Goal: Complete application form: Complete application form

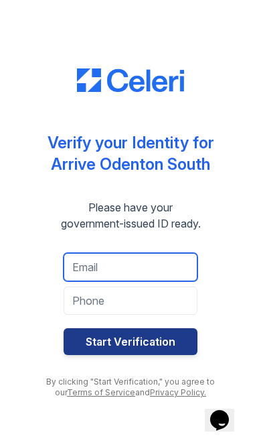
click at [143, 272] on input "email" at bounding box center [131, 267] width 134 height 28
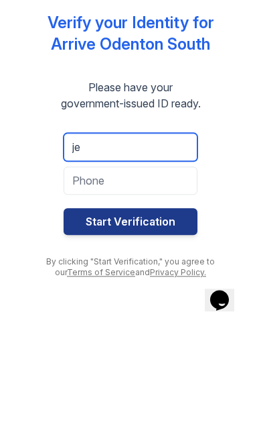
type input "j"
type input "[EMAIL_ADDRESS][DOMAIN_NAME]"
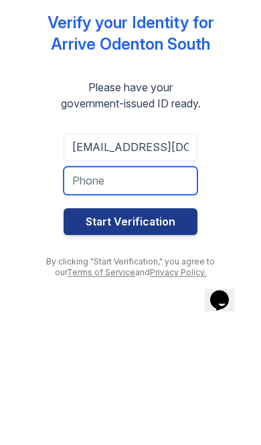
click at [174, 286] on input "tel" at bounding box center [131, 300] width 134 height 28
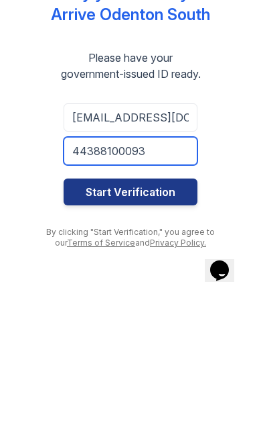
type input "44388100093"
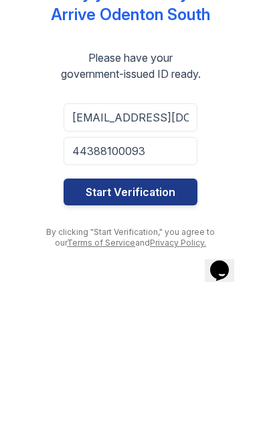
click at [167, 328] on button "Start Verification" at bounding box center [131, 341] width 134 height 27
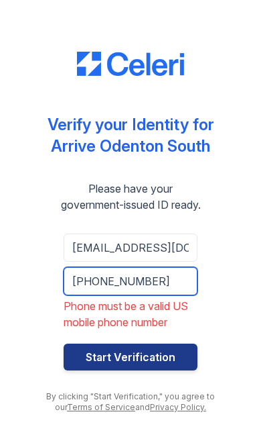
click at [181, 286] on input "+44388100093" at bounding box center [131, 281] width 134 height 28
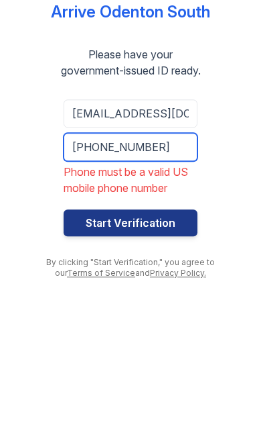
type input "+4438100093"
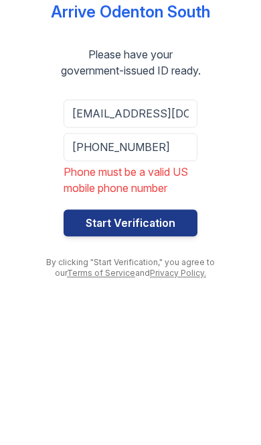
click at [169, 343] on button "Start Verification" at bounding box center [131, 356] width 134 height 27
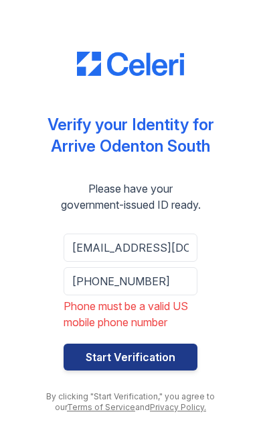
click at [166, 363] on button "Start Verification" at bounding box center [131, 356] width 134 height 27
click at [179, 287] on input "+4438100093" at bounding box center [131, 281] width 134 height 28
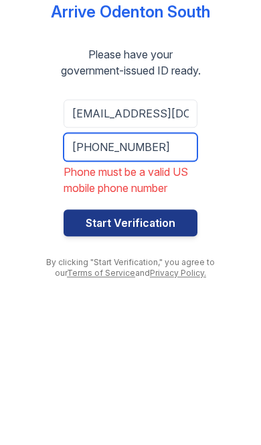
type input "+4438100093"
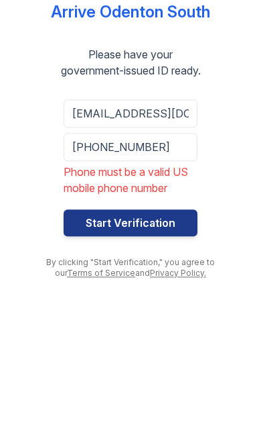
click at [158, 343] on button "Start Verification" at bounding box center [131, 356] width 134 height 27
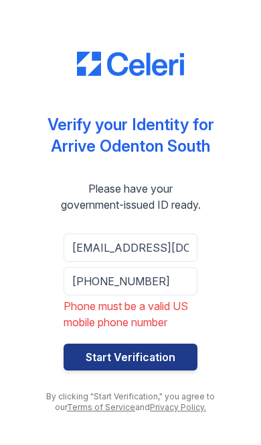
click at [154, 355] on button "Start Verification" at bounding box center [131, 356] width 134 height 27
click at [152, 357] on button "Start Verification" at bounding box center [131, 356] width 134 height 27
click at [150, 353] on button "Start Verification" at bounding box center [131, 356] width 134 height 27
click at [184, 283] on input "+4438100093" at bounding box center [131, 281] width 134 height 28
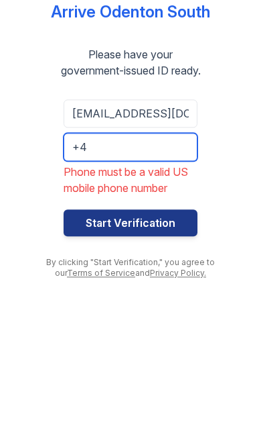
type input "+"
type input "4438100093"
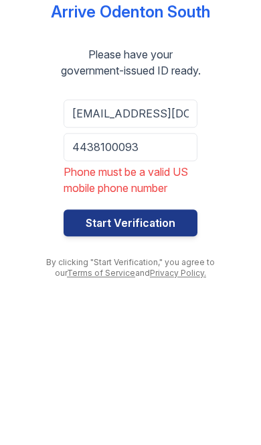
click at [158, 343] on button "Start Verification" at bounding box center [131, 356] width 134 height 27
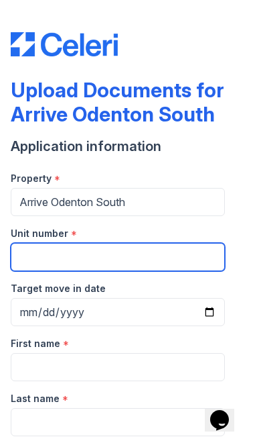
click at [142, 255] on input "Unit number" at bounding box center [118, 257] width 215 height 28
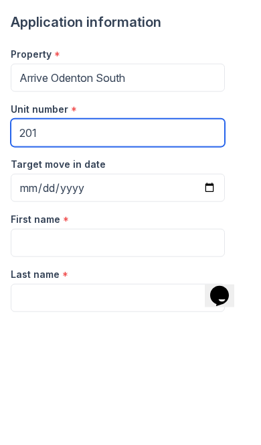
type input "201"
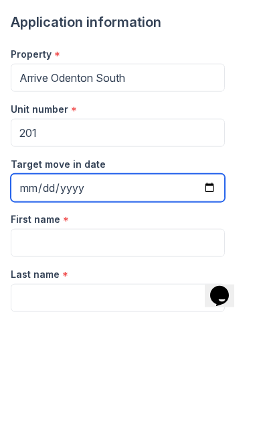
click at [32, 298] on input "Target move in date" at bounding box center [118, 312] width 215 height 28
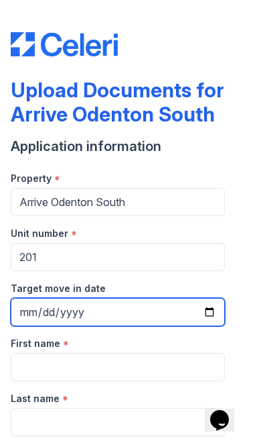
type input "[DATE]"
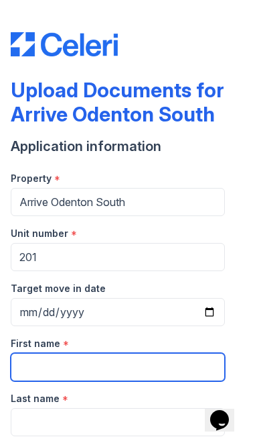
click at [139, 361] on input "First name" at bounding box center [118, 367] width 215 height 28
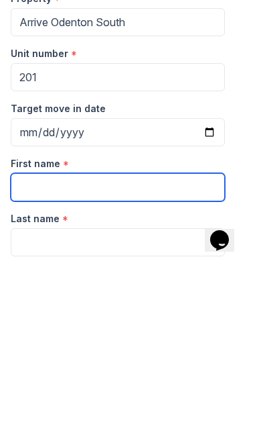
type input "Jerwanda"
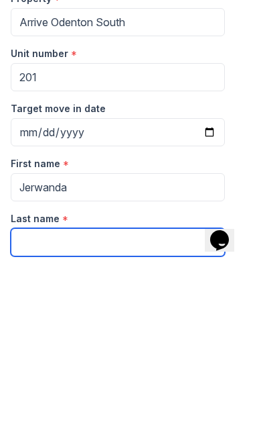
type input "[PERSON_NAME]"
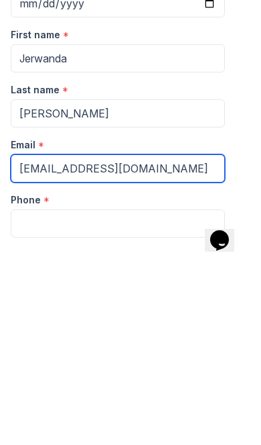
scroll to position [134, 0]
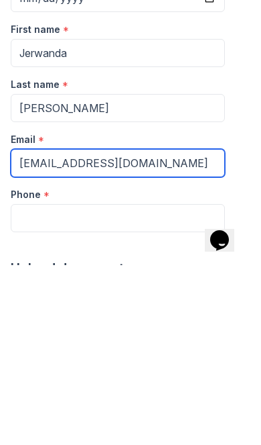
type input "[EMAIL_ADDRESS][DOMAIN_NAME]"
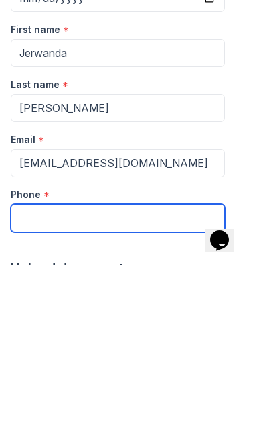
click at [147, 384] on input "Phone" at bounding box center [118, 398] width 215 height 28
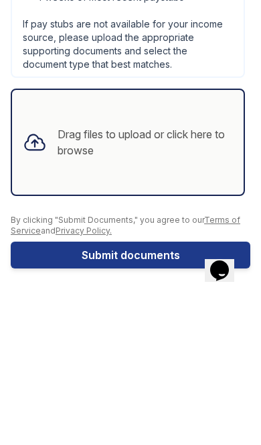
scroll to position [809, 0]
type input "4438100093"
click at [182, 276] on div "Drag files to upload or click here to browse" at bounding box center [146, 292] width 176 height 32
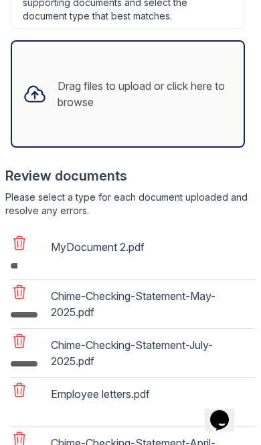
scroll to position [1008, 0]
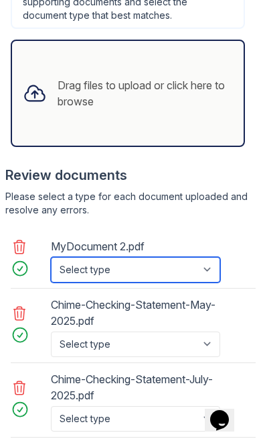
click at [178, 269] on select "Select type Paystub Bank Statement Offer Letter Tax Documents Benefit Award Let…" at bounding box center [136, 269] width 170 height 25
select select "bank_statement"
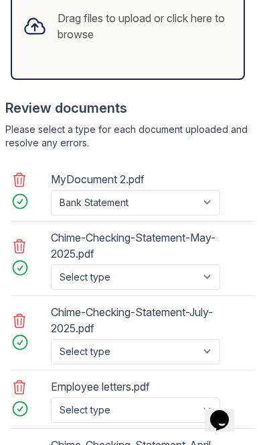
scroll to position [1095, 0]
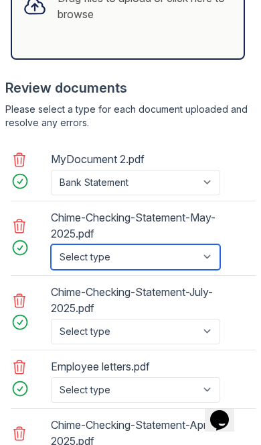
click at [171, 260] on select "Select type Paystub Bank Statement Offer Letter Tax Documents Benefit Award Let…" at bounding box center [136, 256] width 170 height 25
select select "bank_statement"
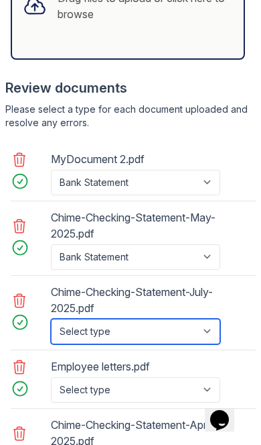
click at [158, 329] on select "Select type Paystub Bank Statement Offer Letter Tax Documents Benefit Award Let…" at bounding box center [136, 330] width 170 height 25
select select "bank_statement"
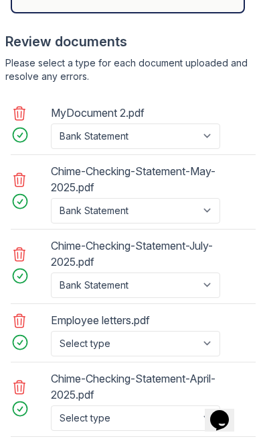
scroll to position [1181, 0]
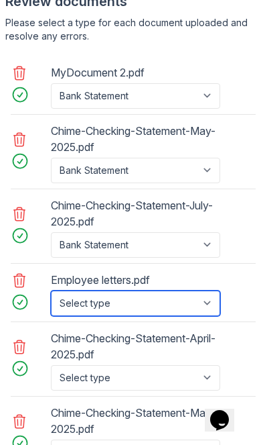
click at [157, 306] on select "Select type Paystub Bank Statement Offer Letter Tax Documents Benefit Award Let…" at bounding box center [136, 302] width 170 height 25
select select "offer_letter"
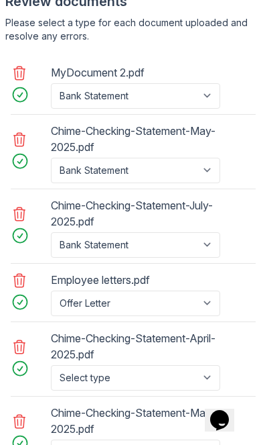
scroll to position [1242, 0]
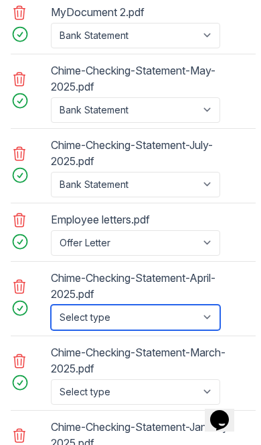
click at [163, 314] on select "Select type Paystub Bank Statement Offer Letter Tax Documents Benefit Award Let…" at bounding box center [136, 316] width 170 height 25
select select "bank_statement"
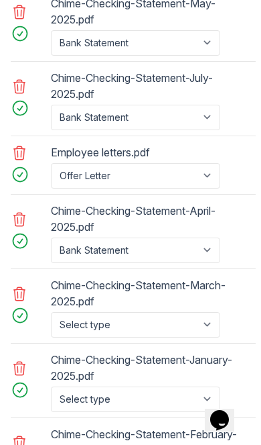
scroll to position [1324, 0]
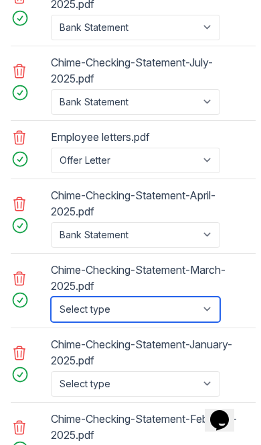
click at [159, 306] on select "Select type Paystub Bank Statement Offer Letter Tax Documents Benefit Award Let…" at bounding box center [136, 308] width 170 height 25
select select "bank_statement"
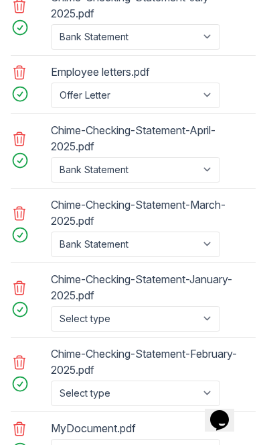
scroll to position [1397, 0]
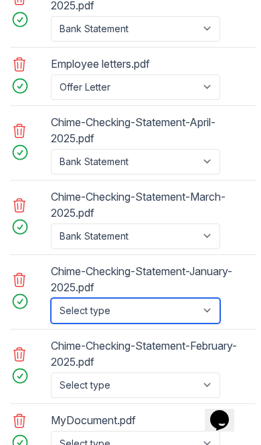
click at [149, 309] on select "Select type Paystub Bank Statement Offer Letter Tax Documents Benefit Award Let…" at bounding box center [136, 310] width 170 height 25
select select "bank_statement"
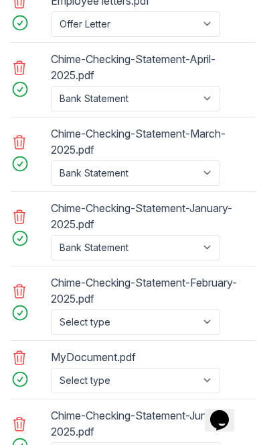
scroll to position [1463, 0]
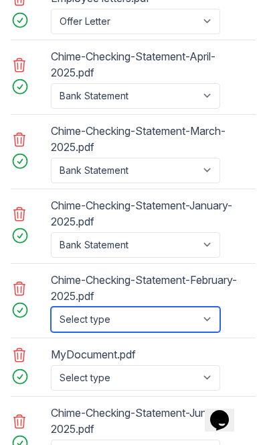
click at [148, 323] on select "Select type Paystub Bank Statement Offer Letter Tax Documents Benefit Award Let…" at bounding box center [136, 318] width 170 height 25
select select "bank_statement"
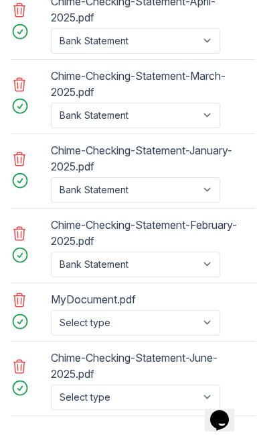
scroll to position [1536, 0]
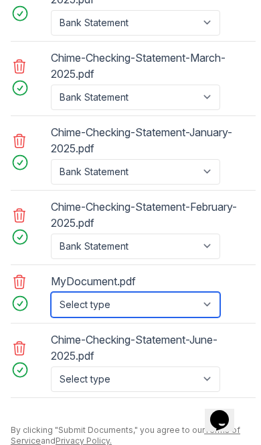
click at [162, 297] on select "Select type Paystub Bank Statement Offer Letter Tax Documents Benefit Award Let…" at bounding box center [136, 304] width 170 height 25
select select "benefit_award_letter"
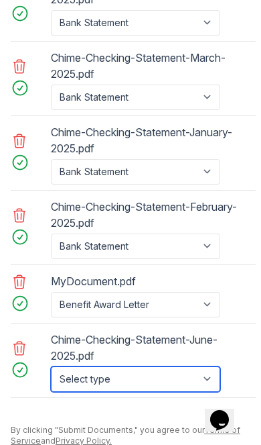
click at [144, 375] on select "Select type Paystub Bank Statement Offer Letter Tax Documents Benefit Award Let…" at bounding box center [136, 378] width 170 height 25
select select "bank_statement"
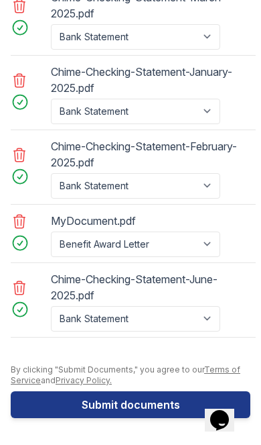
scroll to position [1596, 0]
click at [152, 408] on button "Submit documents" at bounding box center [131, 404] width 240 height 27
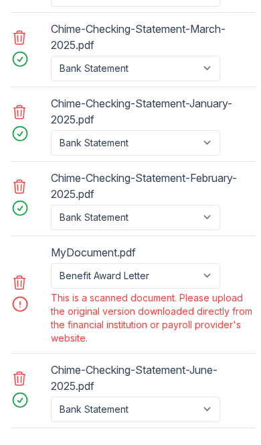
scroll to position [1657, 0]
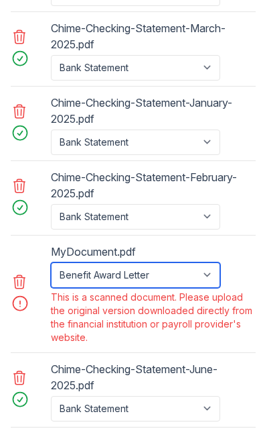
click at [189, 280] on select "Paystub Bank Statement Offer Letter Tax Documents Benefit Award Letter Investme…" at bounding box center [136, 274] width 170 height 25
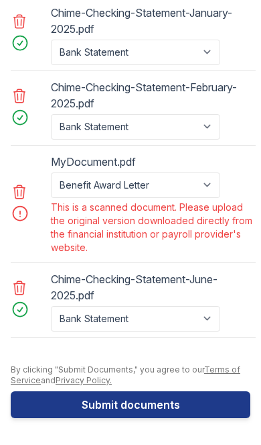
scroll to position [1747, 0]
click at [154, 408] on button "Submit documents" at bounding box center [131, 404] width 240 height 27
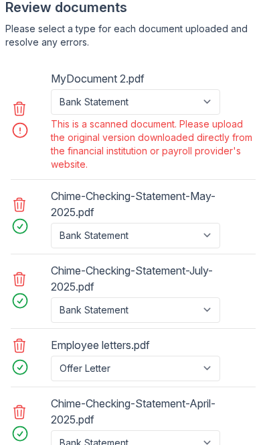
scroll to position [1212, 0]
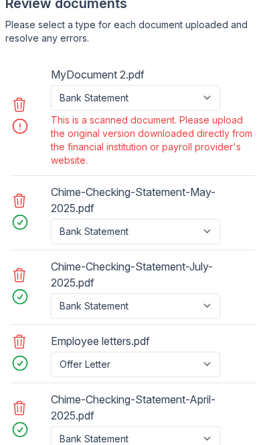
click at [17, 110] on icon at bounding box center [19, 105] width 16 height 16
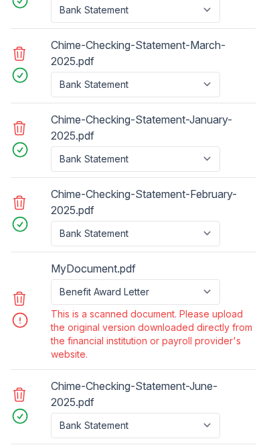
scroll to position [1538, 0]
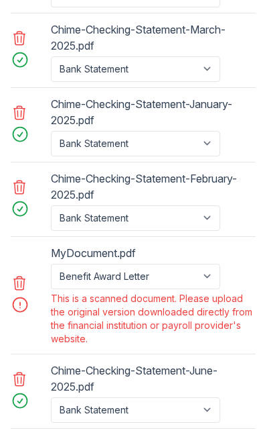
click at [24, 286] on icon at bounding box center [19, 282] width 11 height 13
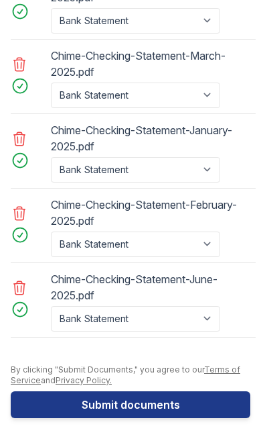
click at [144, 405] on button "Submit documents" at bounding box center [131, 404] width 240 height 27
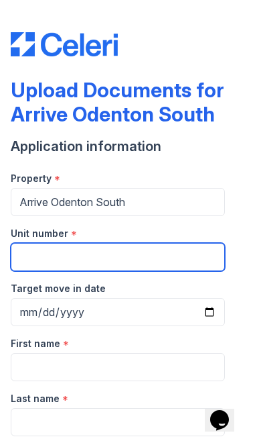
click at [148, 259] on input "Unit number" at bounding box center [118, 257] width 215 height 28
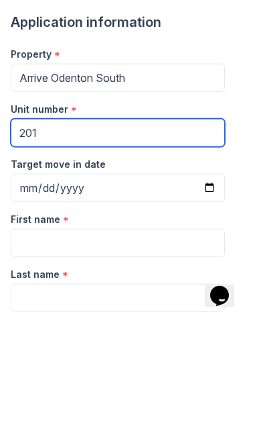
type input "201"
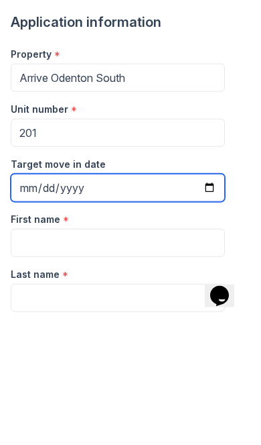
click at [166, 298] on input "Target move in date" at bounding box center [118, 312] width 215 height 28
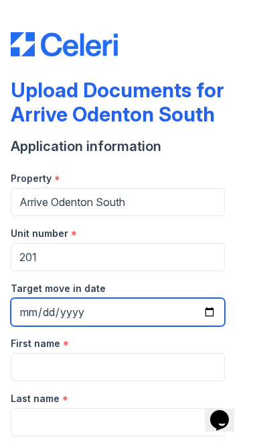
type input "[DATE]"
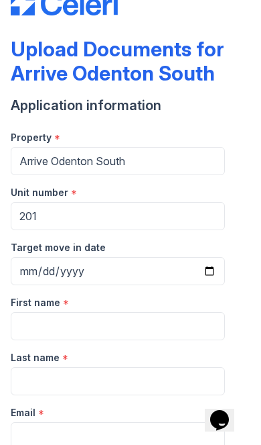
scroll to position [42, 0]
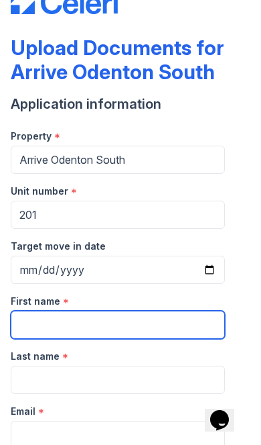
click at [138, 318] on input "First name" at bounding box center [118, 324] width 215 height 28
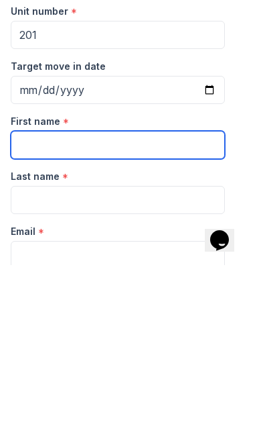
type input "Jerwanda"
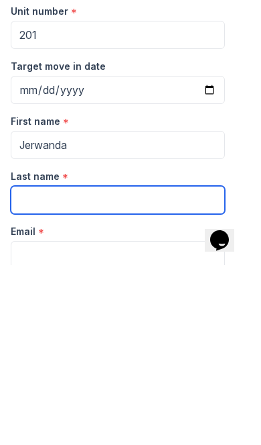
type input "[PERSON_NAME]"
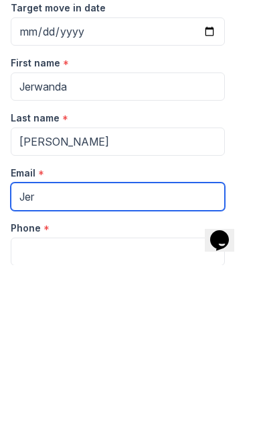
scroll to position [102, 0]
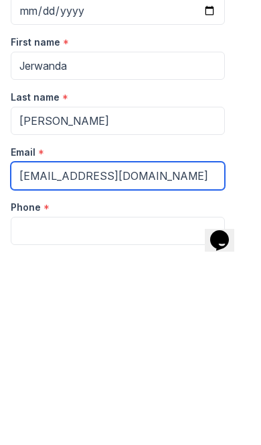
scroll to position [121, 0]
type input "[EMAIL_ADDRESS][DOMAIN_NAME]"
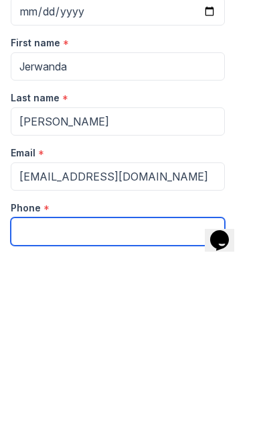
click at [148, 397] on input "Phone" at bounding box center [118, 411] width 215 height 28
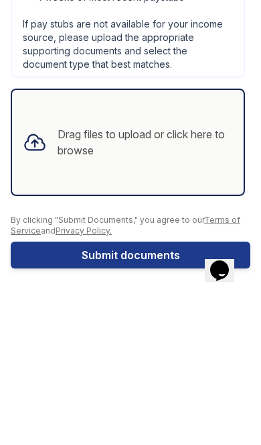
scroll to position [809, 0]
type input "4438100093"
click at [185, 276] on div "Drag files to upload or click here to browse" at bounding box center [146, 292] width 176 height 32
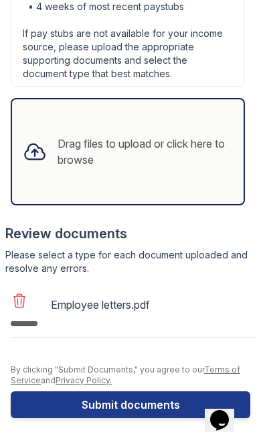
scroll to position [952, 0]
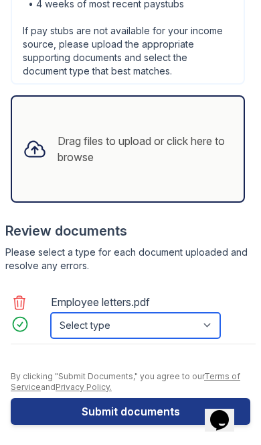
click at [165, 331] on select "Select type Paystub Bank Statement Offer Letter Tax Documents Benefit Award Let…" at bounding box center [136, 324] width 170 height 25
select select "offer_letter"
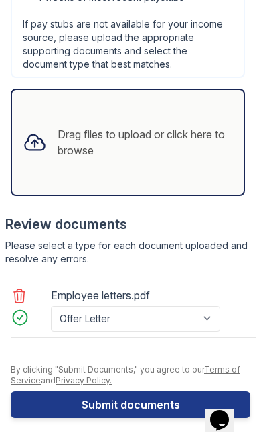
scroll to position [959, 0]
click at [185, 143] on div "Drag files to upload or click here to browse" at bounding box center [146, 142] width 176 height 32
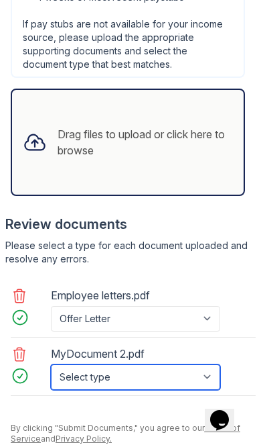
click at [156, 384] on select "Select type Paystub Bank Statement Offer Letter Tax Documents Benefit Award Let…" at bounding box center [136, 376] width 170 height 25
select select "offer_letter"
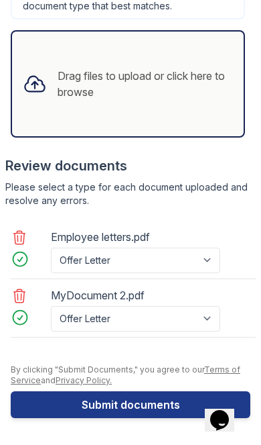
scroll to position [1017, 0]
click at [158, 410] on button "Submit documents" at bounding box center [131, 404] width 240 height 27
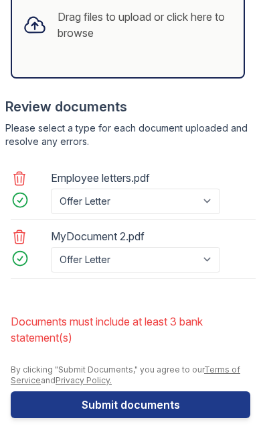
scroll to position [1108, 0]
click at [186, 50] on div "Drag files to upload or click here to browse" at bounding box center [128, 24] width 235 height 107
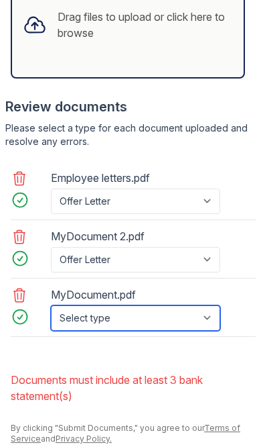
click at [162, 325] on select "Select type Paystub Bank Statement Offer Letter Tax Documents Benefit Award Let…" at bounding box center [136, 317] width 170 height 25
select select "bank_statement"
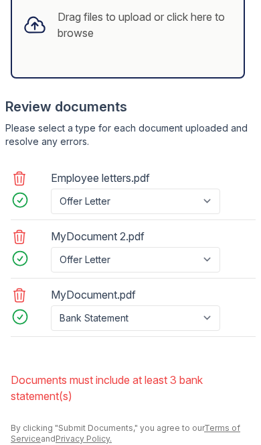
click at [194, 48] on div "Drag files to upload or click here to browse" at bounding box center [128, 24] width 235 height 107
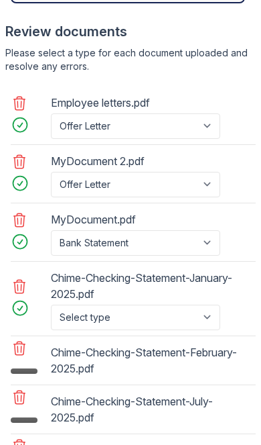
scroll to position [1195, 0]
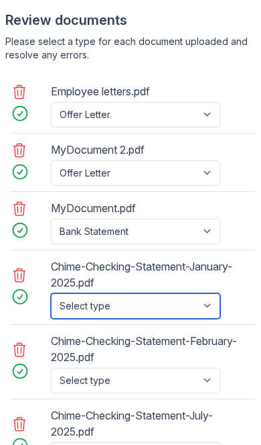
click at [169, 310] on select "Select type Paystub Bank Statement Offer Letter Tax Documents Benefit Award Let…" at bounding box center [136, 305] width 170 height 25
select select "bank_statement"
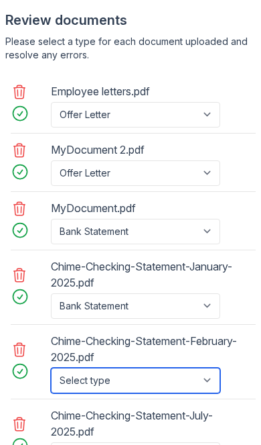
click at [157, 379] on select "Select type Paystub Bank Statement Offer Letter Tax Documents Benefit Award Let…" at bounding box center [136, 379] width 170 height 25
select select "bank_statement"
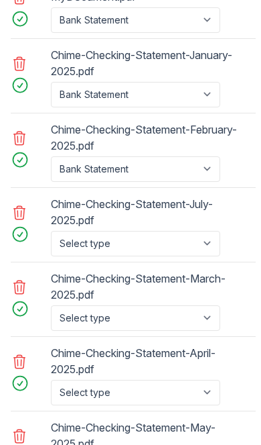
scroll to position [1406, 0]
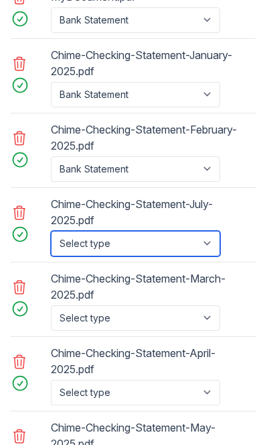
click at [154, 243] on select "Select type Paystub Bank Statement Offer Letter Tax Documents Benefit Award Let…" at bounding box center [136, 243] width 170 height 25
select select "bank_statement"
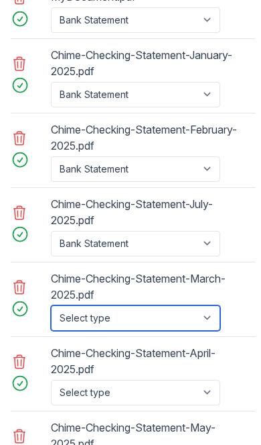
click at [164, 323] on select "Select type Paystub Bank Statement Offer Letter Tax Documents Benefit Award Let…" at bounding box center [136, 317] width 170 height 25
select select "bank_statement"
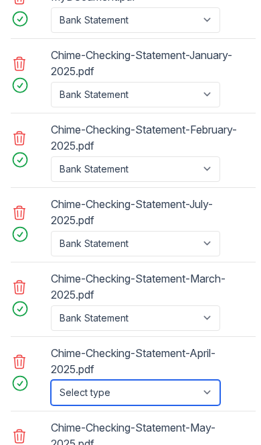
click at [163, 392] on select "Select type Paystub Bank Statement Offer Letter Tax Documents Benefit Award Let…" at bounding box center [136, 391] width 170 height 25
select select "bank_statement"
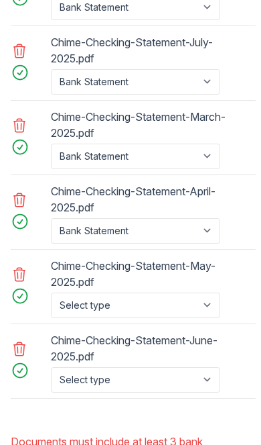
scroll to position [1580, 0]
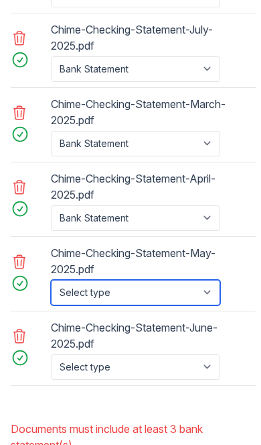
click at [161, 302] on select "Select type Paystub Bank Statement Offer Letter Tax Documents Benefit Award Let…" at bounding box center [136, 292] width 170 height 25
select select "bank_statement"
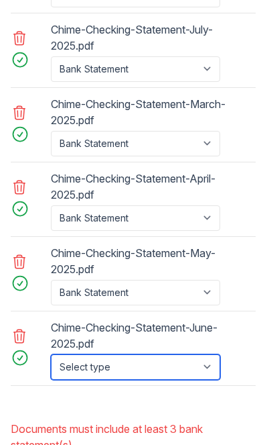
click at [145, 363] on select "Select type Paystub Bank Statement Offer Letter Tax Documents Benefit Award Let…" at bounding box center [136, 366] width 170 height 25
select select "bank_statement"
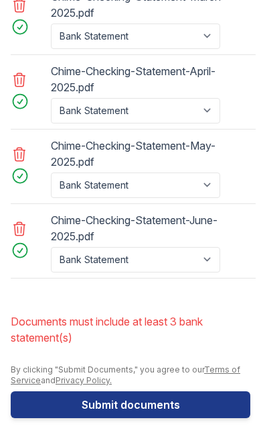
scroll to position [1688, 0]
click at [156, 404] on button "Submit documents" at bounding box center [131, 404] width 240 height 27
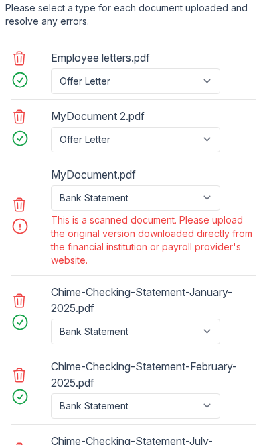
scroll to position [1231, 0]
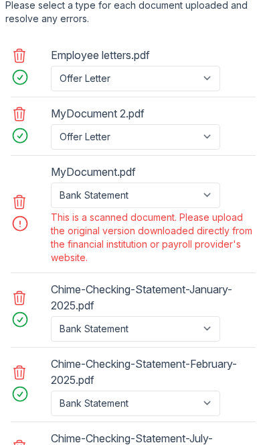
click at [18, 202] on icon at bounding box center [19, 201] width 11 height 13
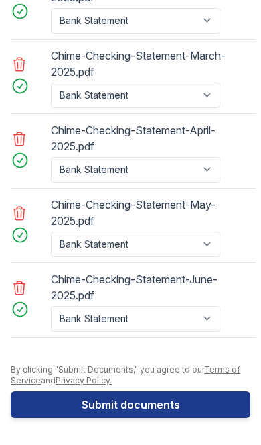
scroll to position [1570, 0]
click at [165, 405] on button "Submit documents" at bounding box center [131, 404] width 240 height 27
